Goal: Complete application form

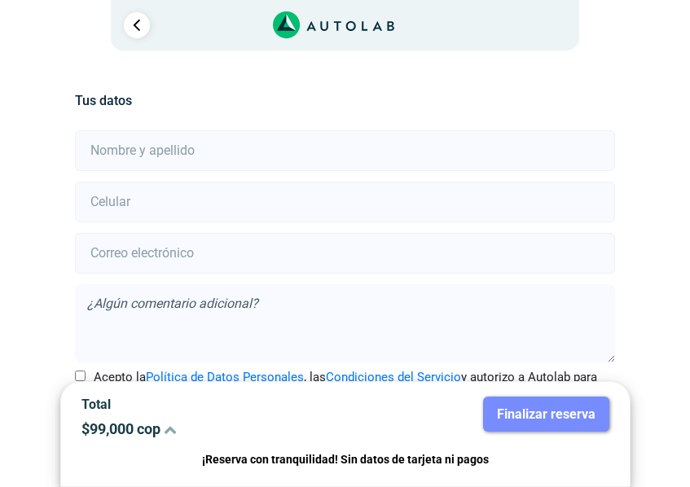
click at [275, 150] on input "text" at bounding box center [345, 150] width 540 height 41
type input "[PERSON_NAME]"
click at [210, 219] on input "number" at bounding box center [345, 202] width 540 height 41
type input "3204583810"
click at [266, 257] on input "email" at bounding box center [345, 253] width 540 height 41
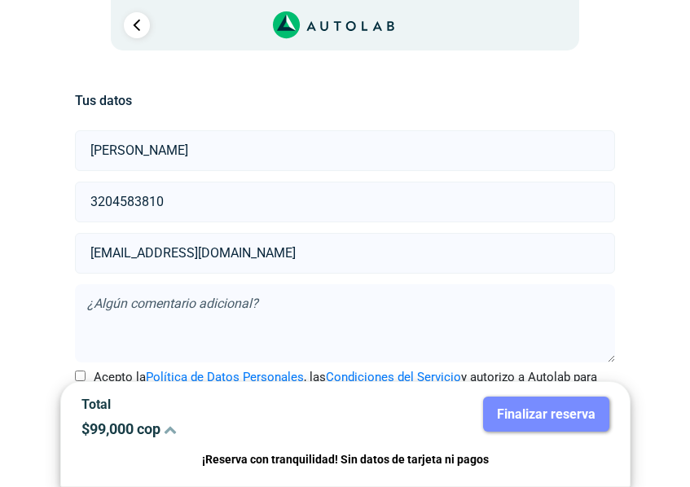
scroll to position [56, 0]
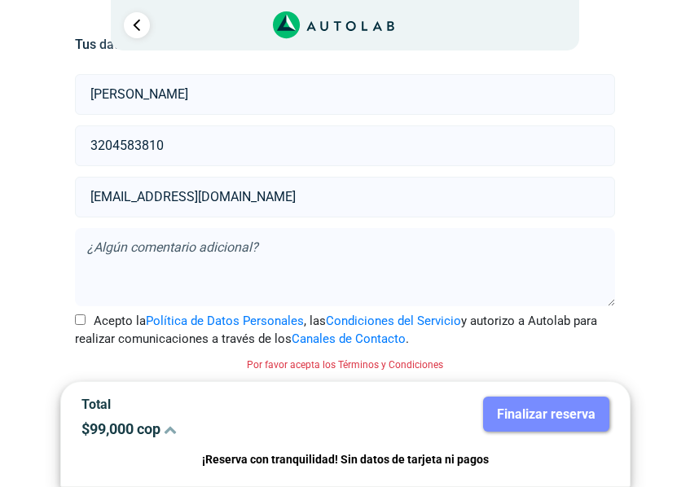
type input "[EMAIL_ADDRESS][DOMAIN_NAME]"
click at [314, 265] on textarea at bounding box center [345, 267] width 540 height 78
type textarea "no se rompio la pieza"
click at [80, 318] on input "Acepto la Política de Datos Personales , las Condiciones del Servicio y autoriz…" at bounding box center [80, 319] width 11 height 11
checkbox input "true"
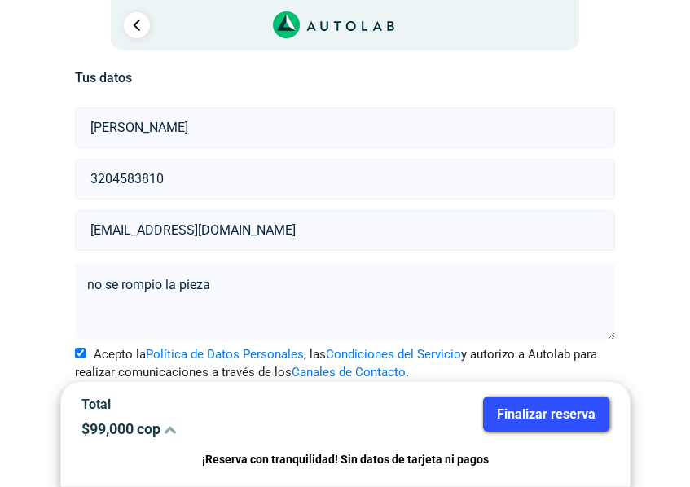
scroll to position [35, 0]
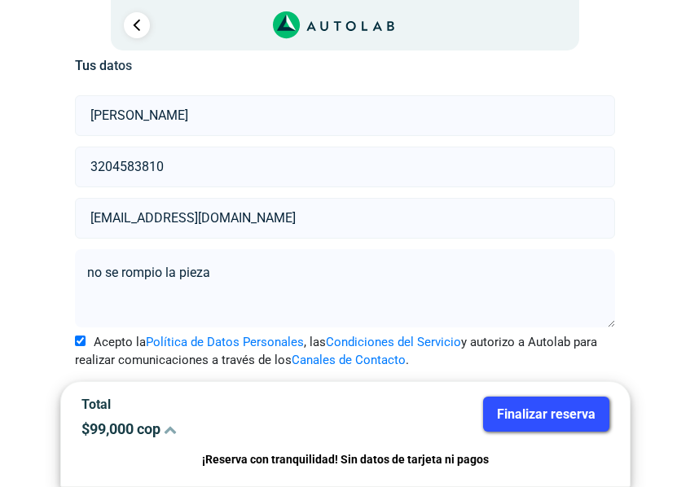
click at [557, 400] on button "Finalizar reserva" at bounding box center [546, 414] width 126 height 35
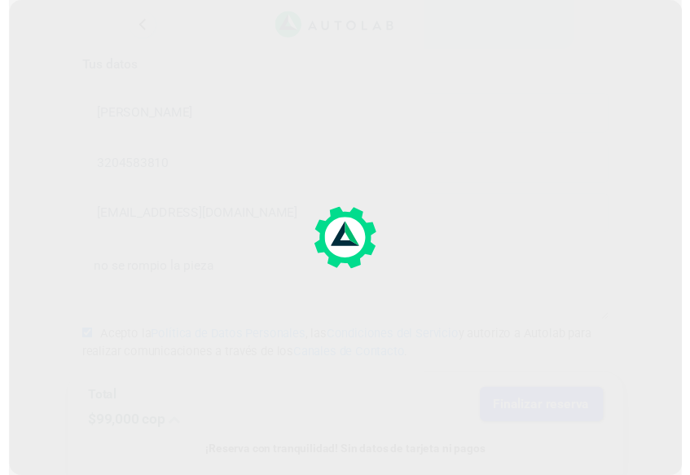
scroll to position [0, 0]
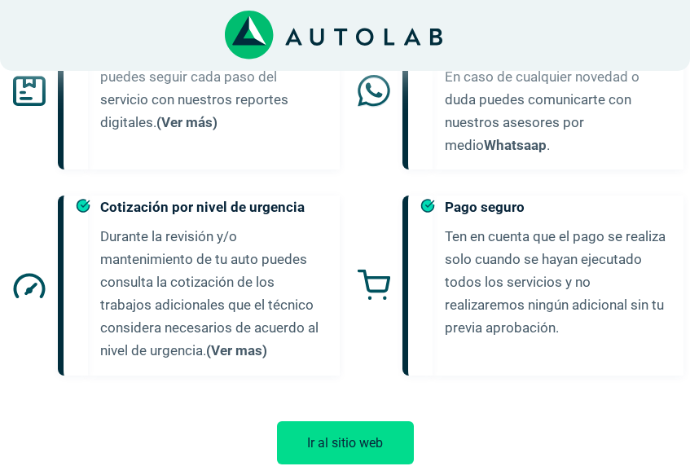
scroll to position [974, 0]
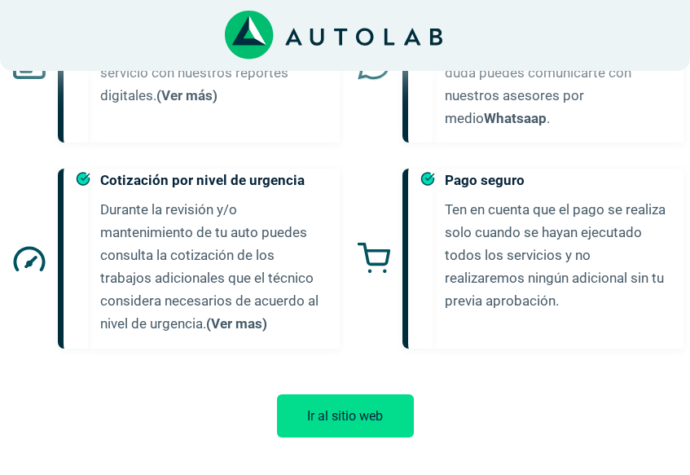
click at [376, 401] on button "Ir al sitio web" at bounding box center [345, 415] width 137 height 43
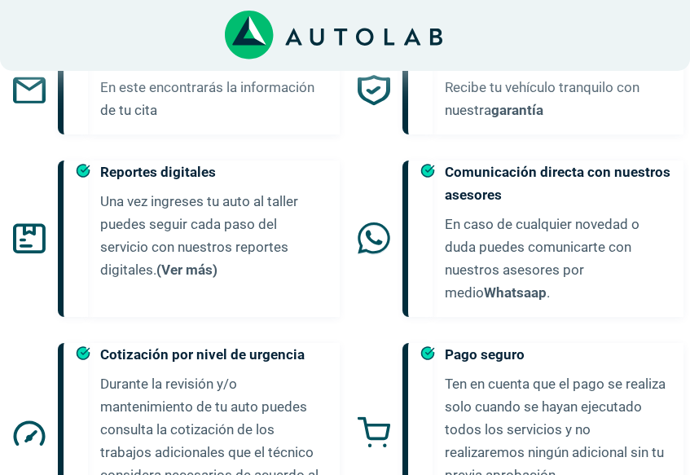
scroll to position [567, 0]
